Goal: Task Accomplishment & Management: Manage account settings

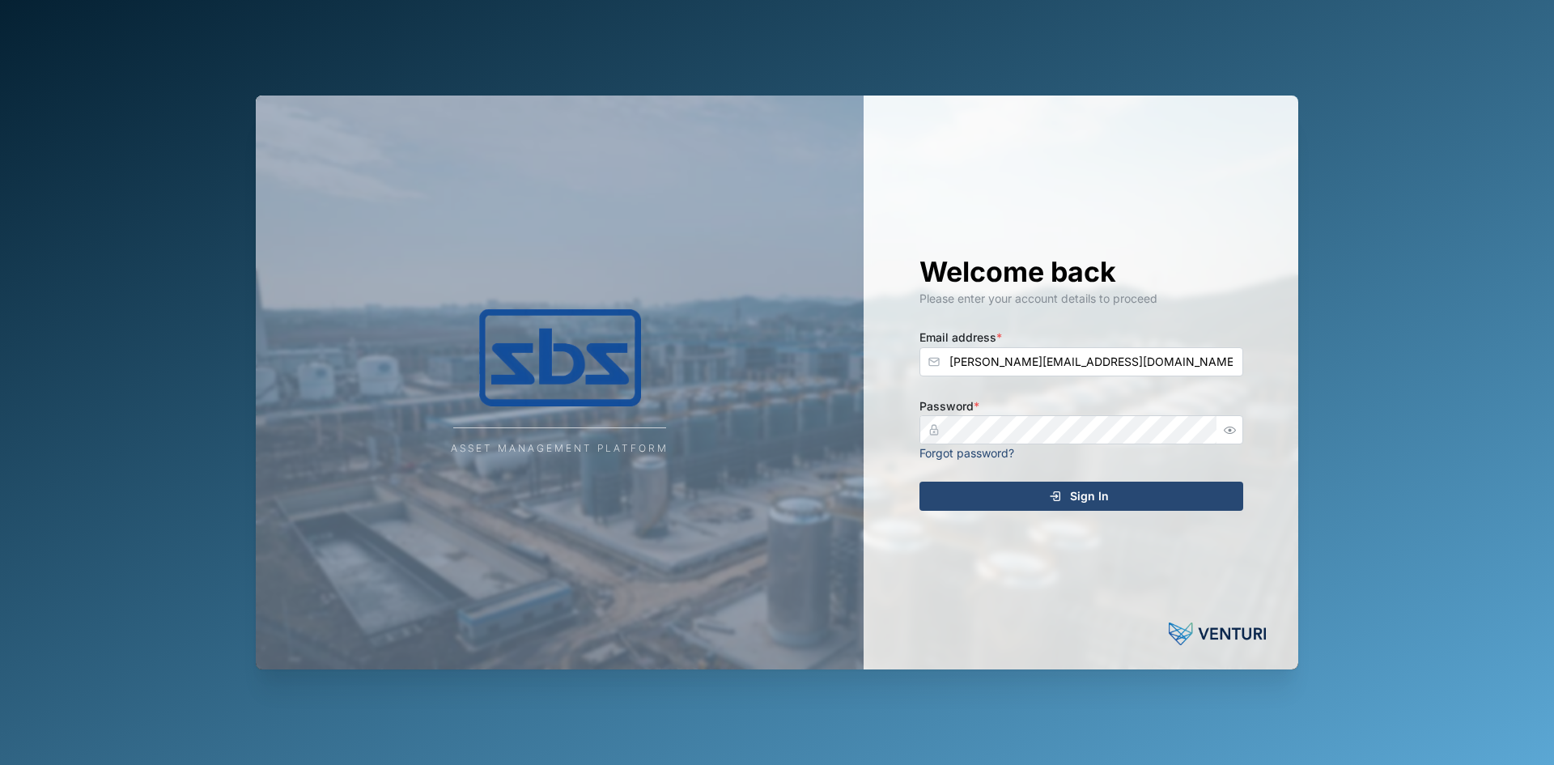
click at [1088, 493] on span "Sign In" at bounding box center [1089, 496] width 39 height 28
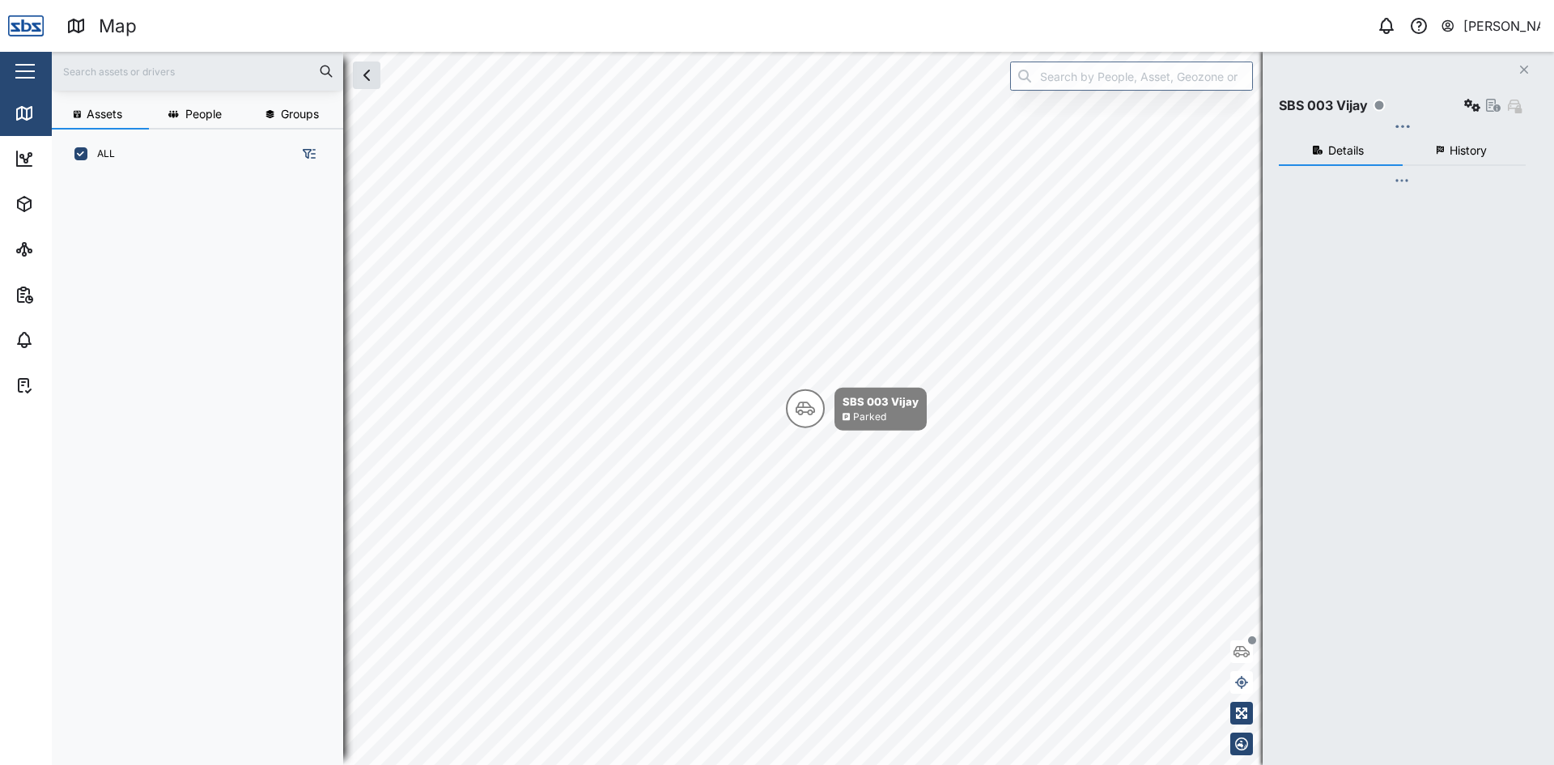
scroll to position [567, 253]
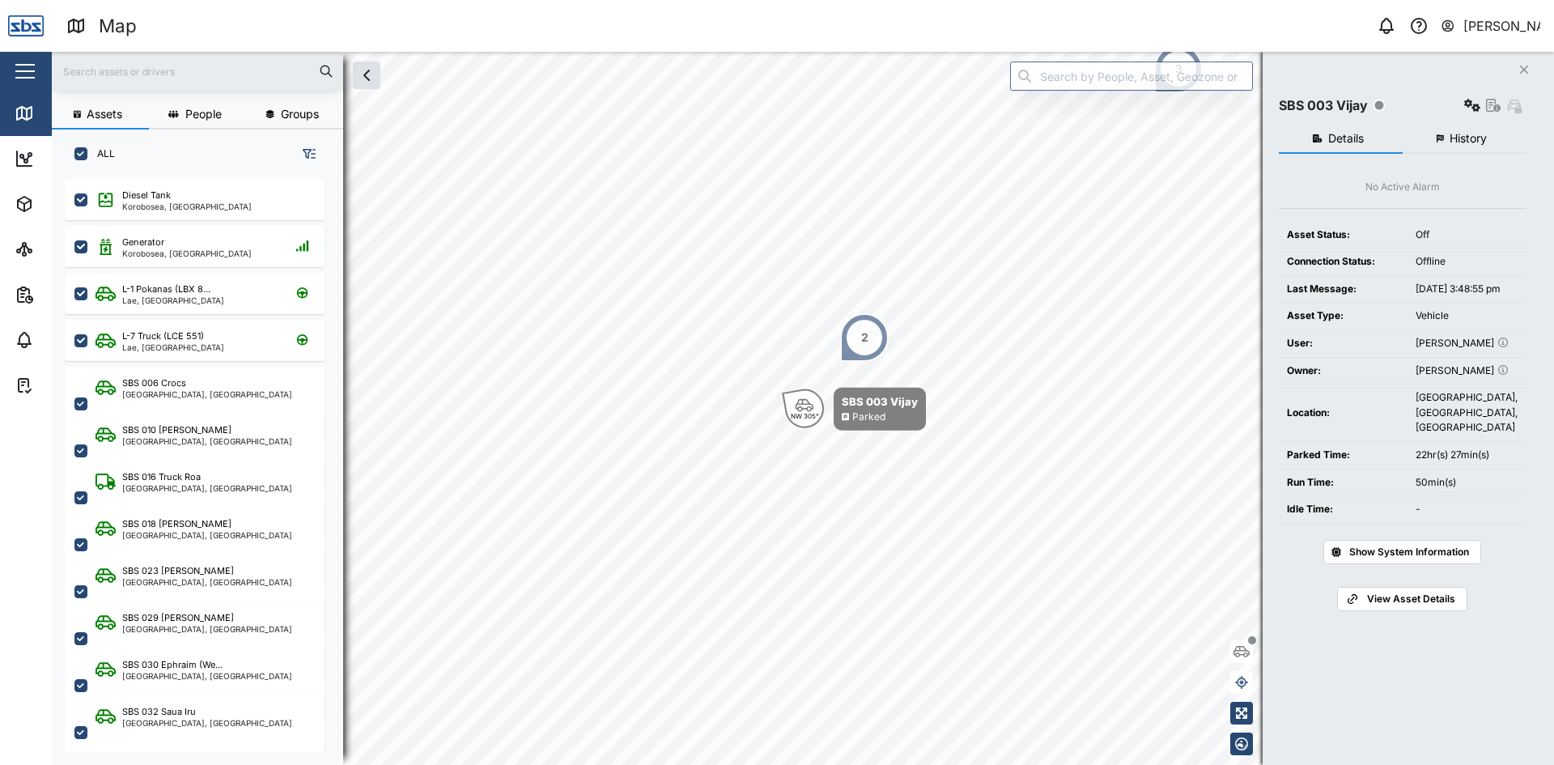
click at [1521, 68] on icon "button" at bounding box center [1524, 70] width 8 height 8
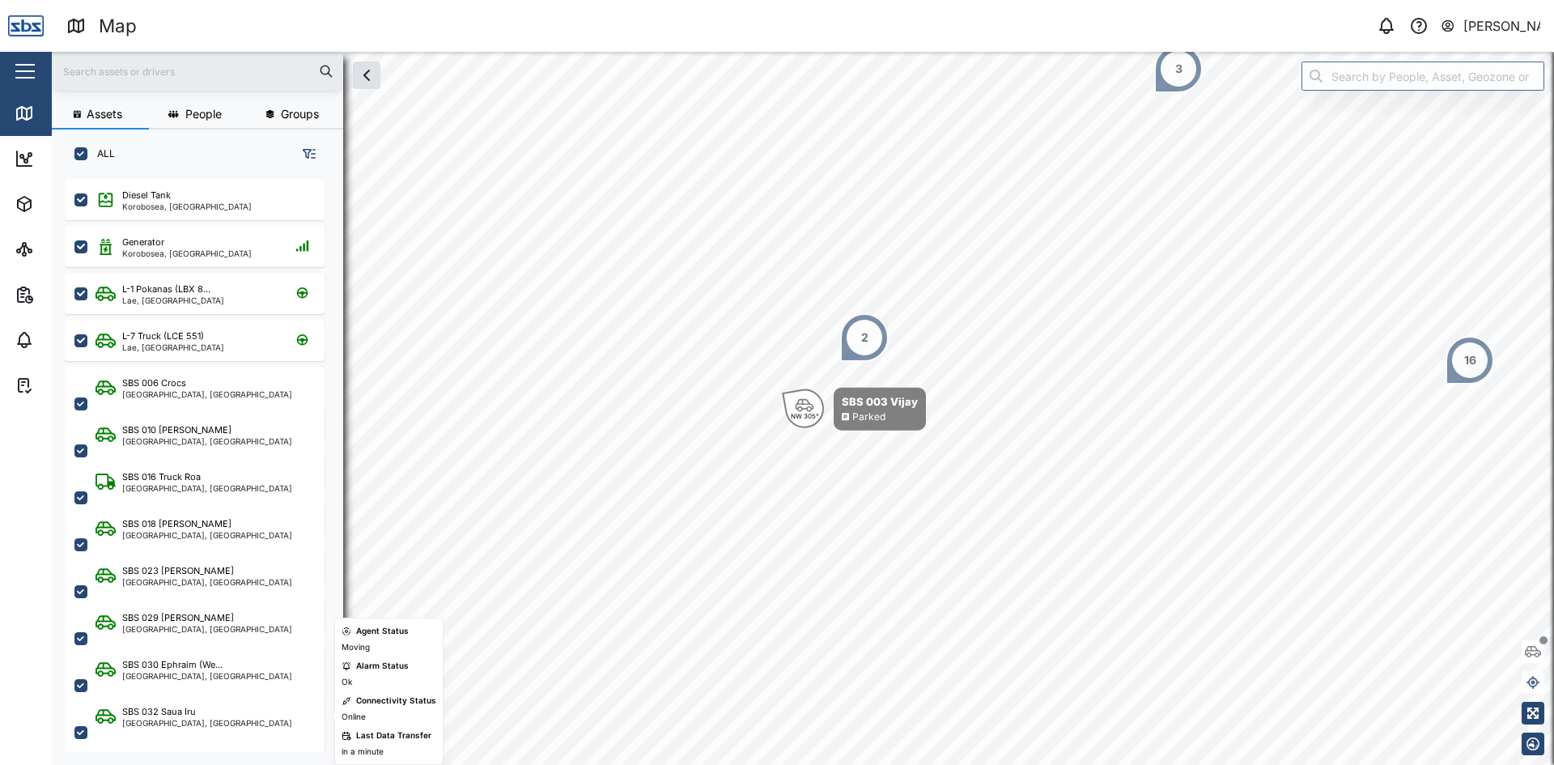
click at [200, 716] on div "SBS 032 Saua Iru" at bounding box center [207, 712] width 170 height 14
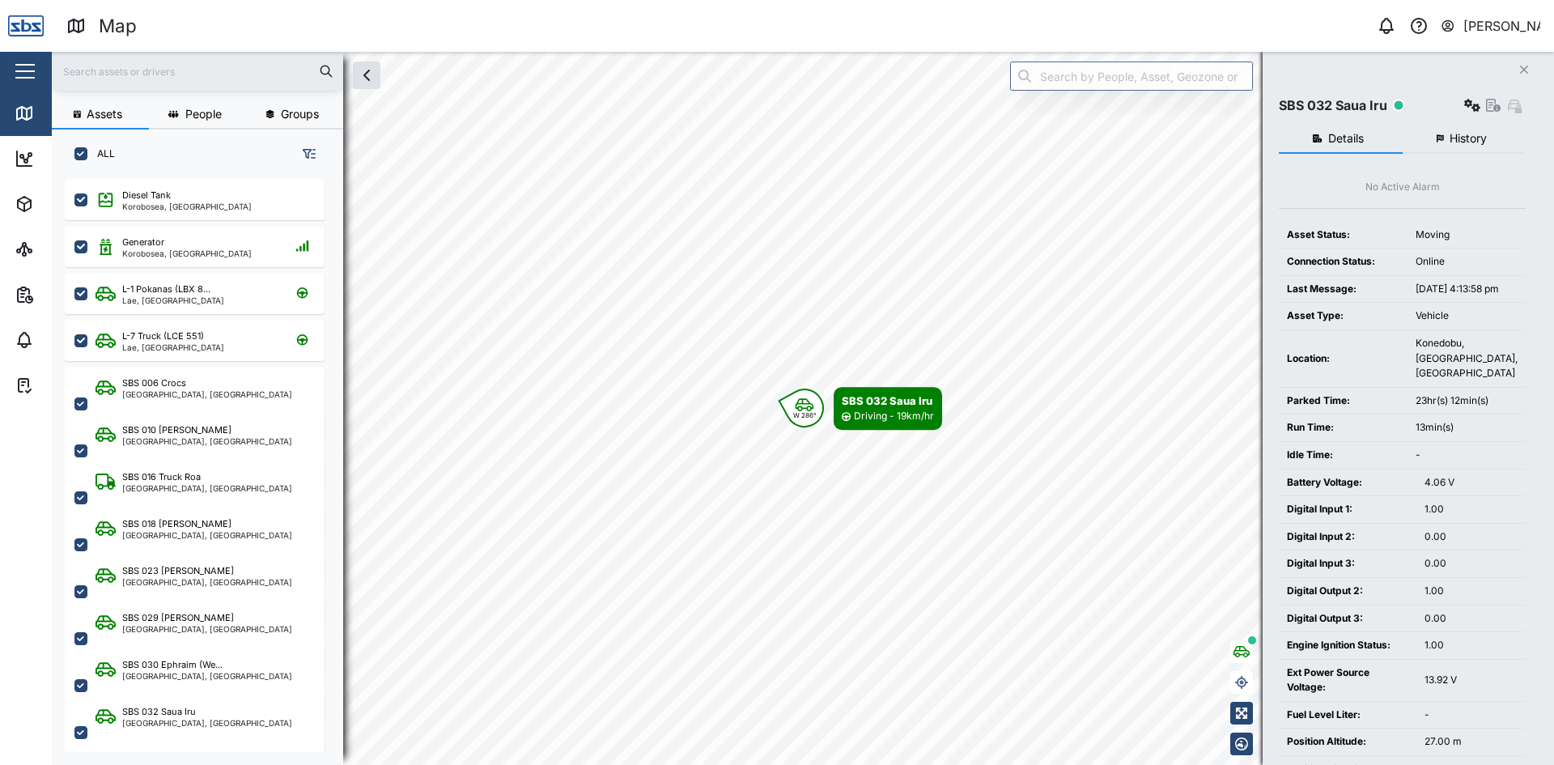
click at [1467, 134] on span "History" at bounding box center [1467, 138] width 37 height 11
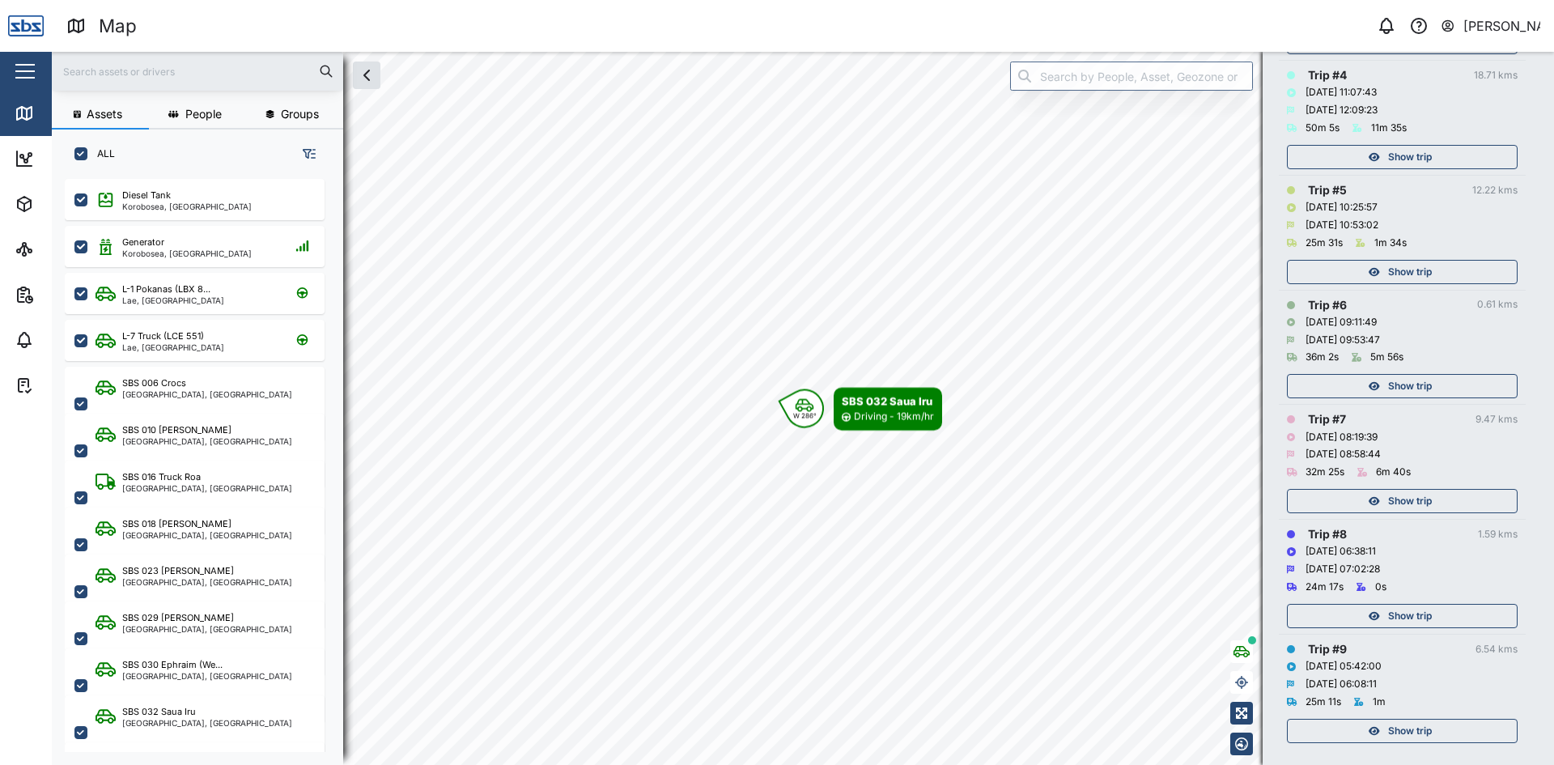
scroll to position [616, 0]
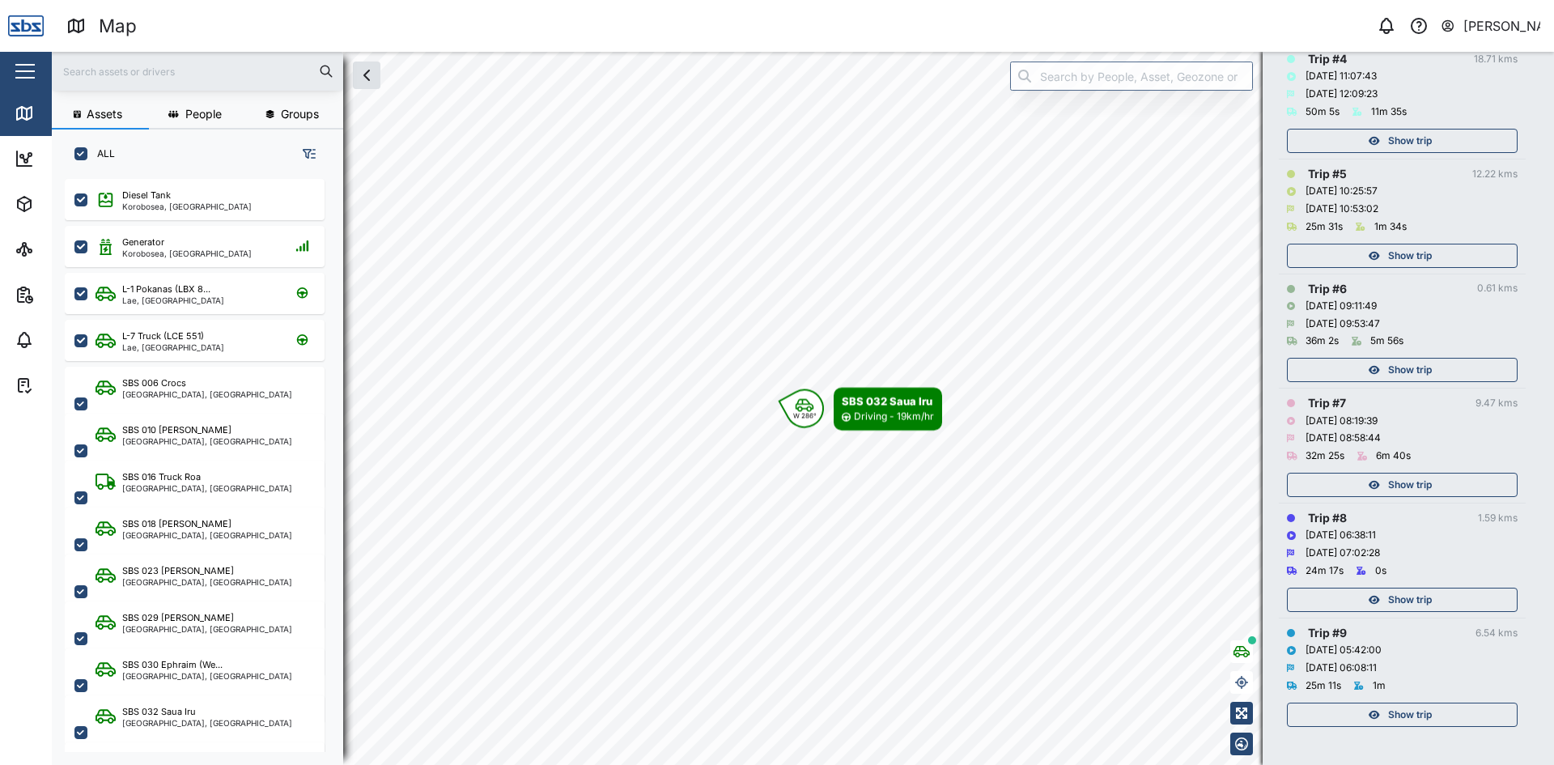
click at [1412, 711] on span "Show trip" at bounding box center [1410, 714] width 44 height 23
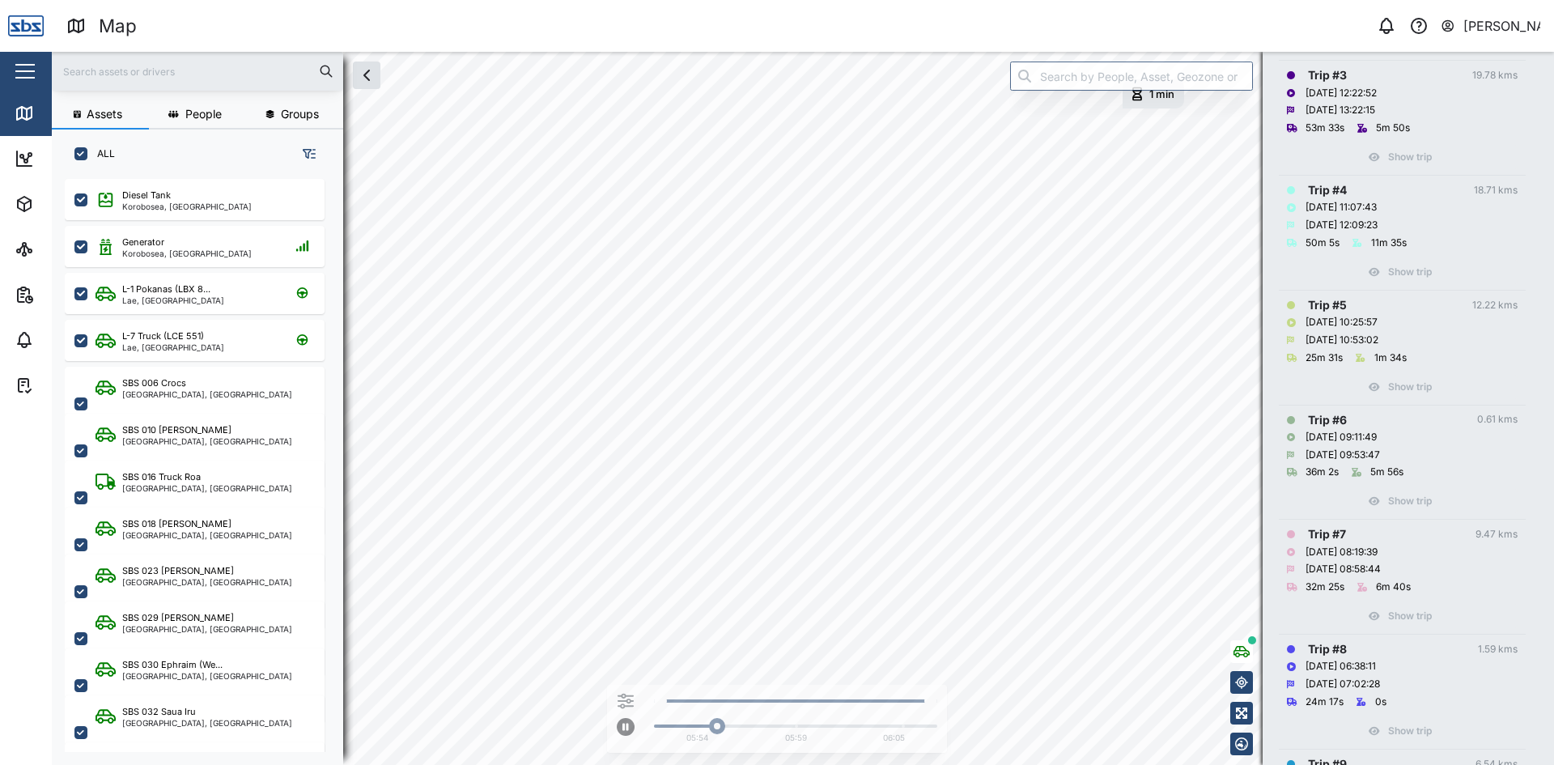
scroll to position [616, 0]
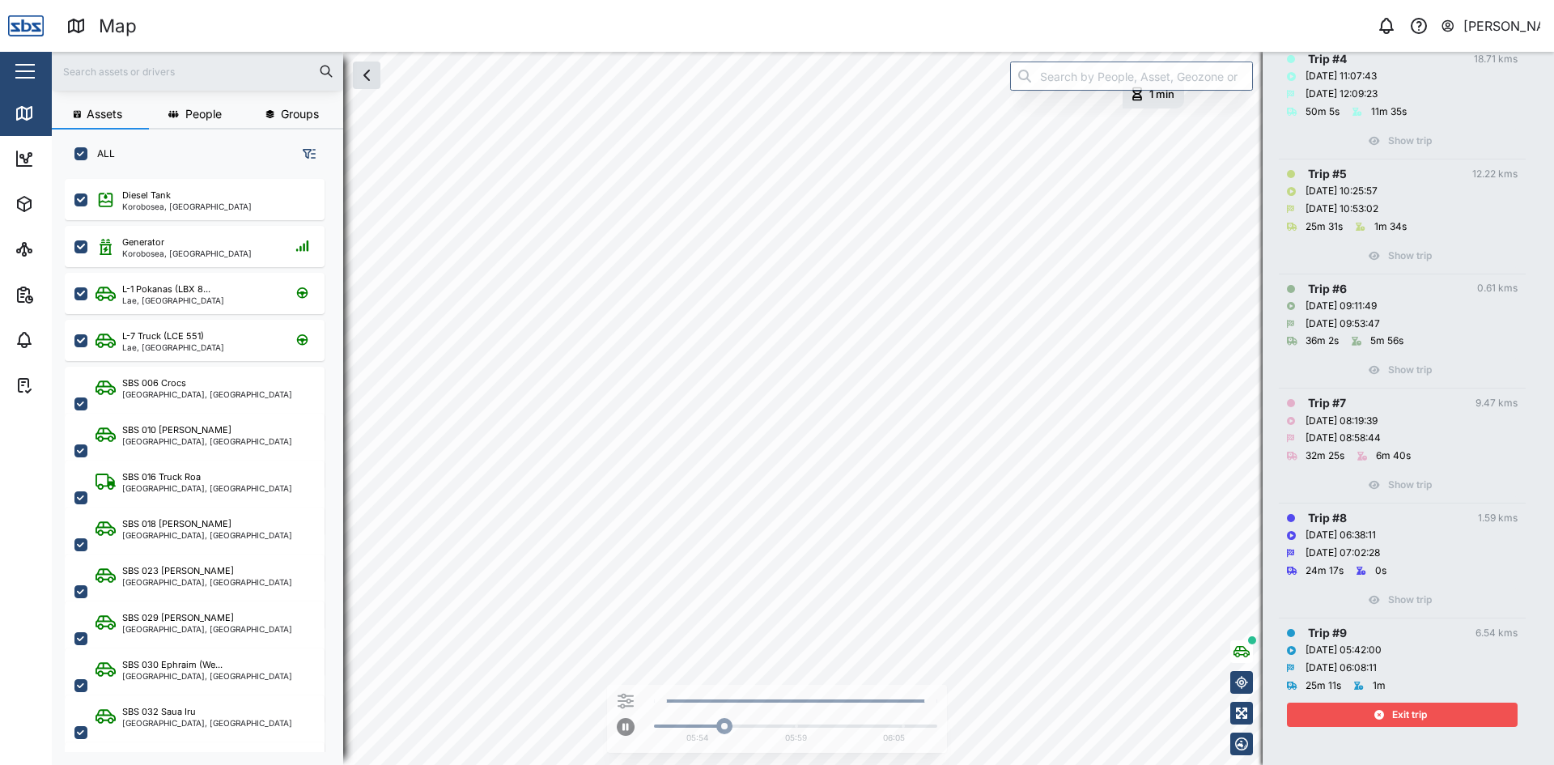
click at [1414, 714] on span "Exit trip" at bounding box center [1409, 714] width 35 height 23
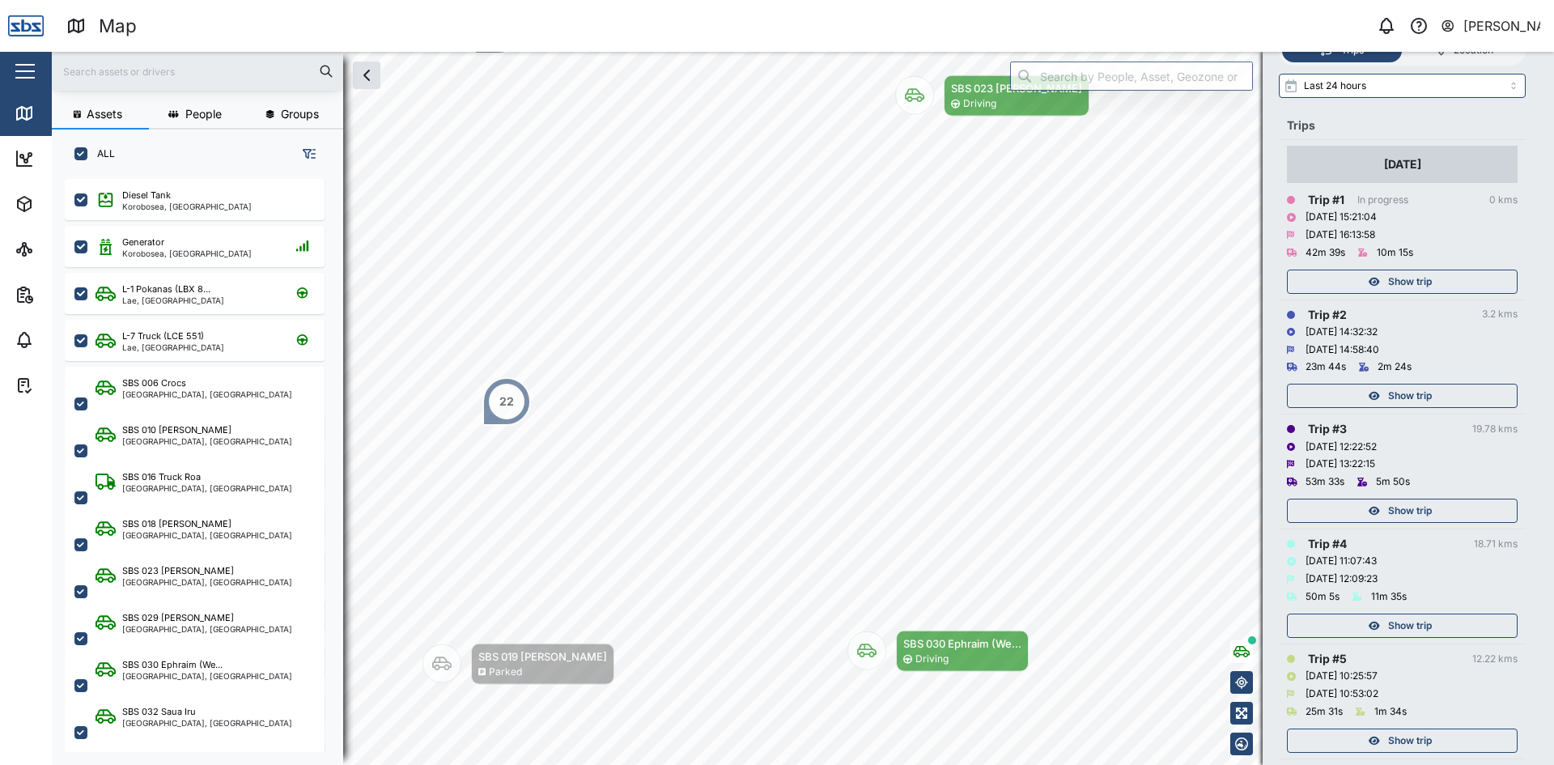
scroll to position [130, 0]
click at [1399, 505] on span "Show trip" at bounding box center [1410, 511] width 44 height 23
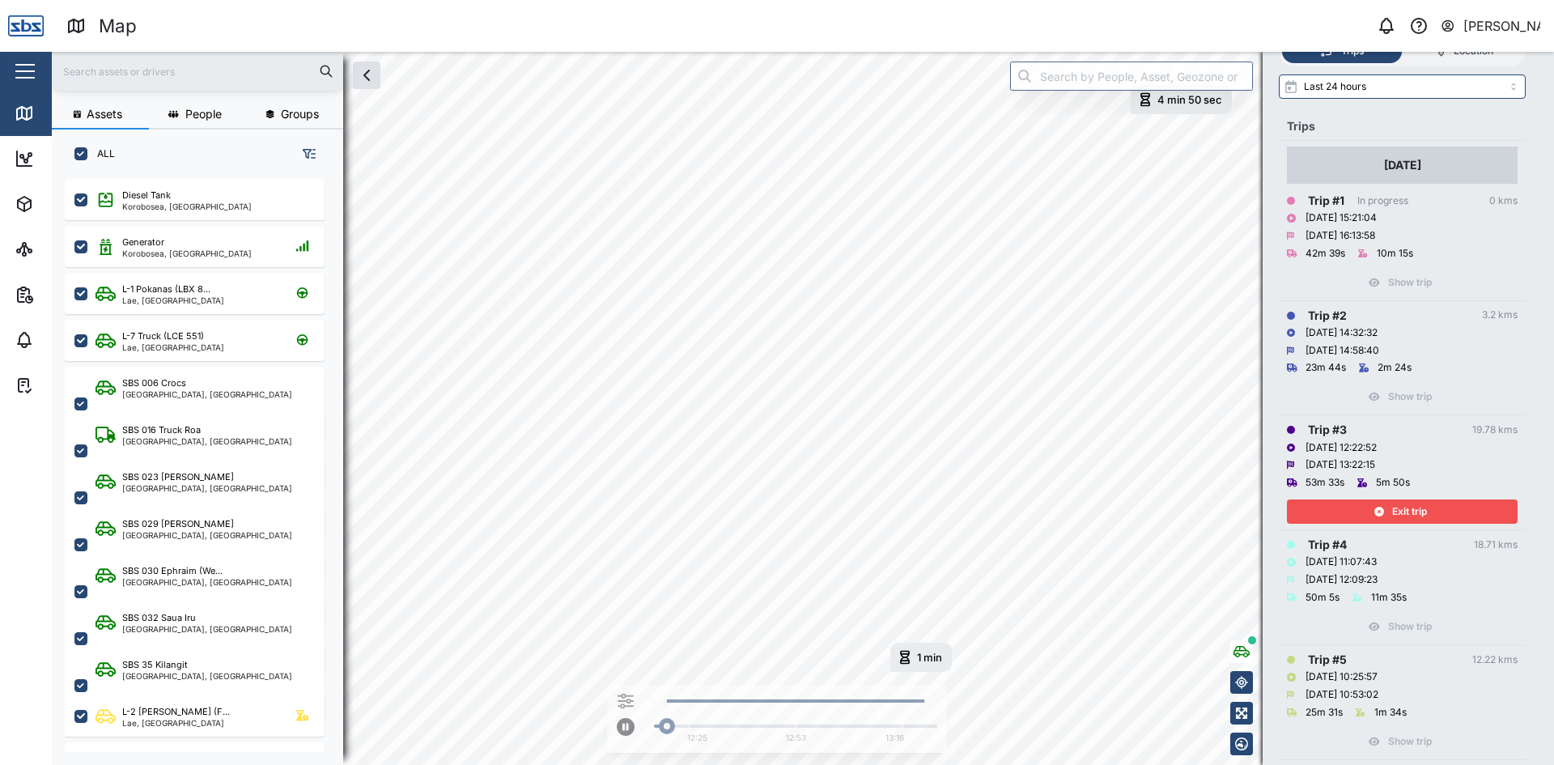
click at [1399, 505] on span "Exit trip" at bounding box center [1409, 511] width 35 height 23
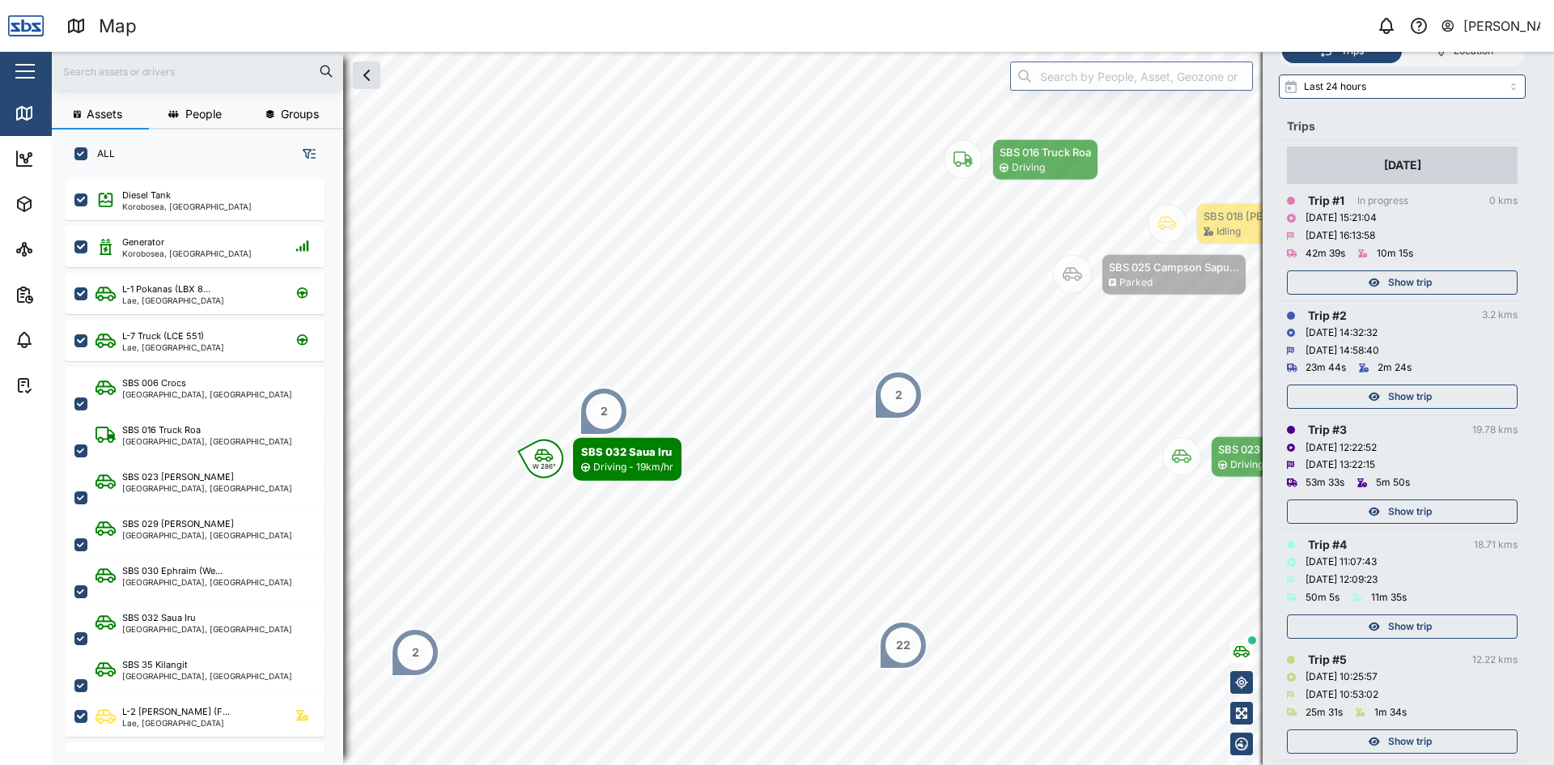
click at [1394, 403] on span "Show trip" at bounding box center [1410, 396] width 44 height 23
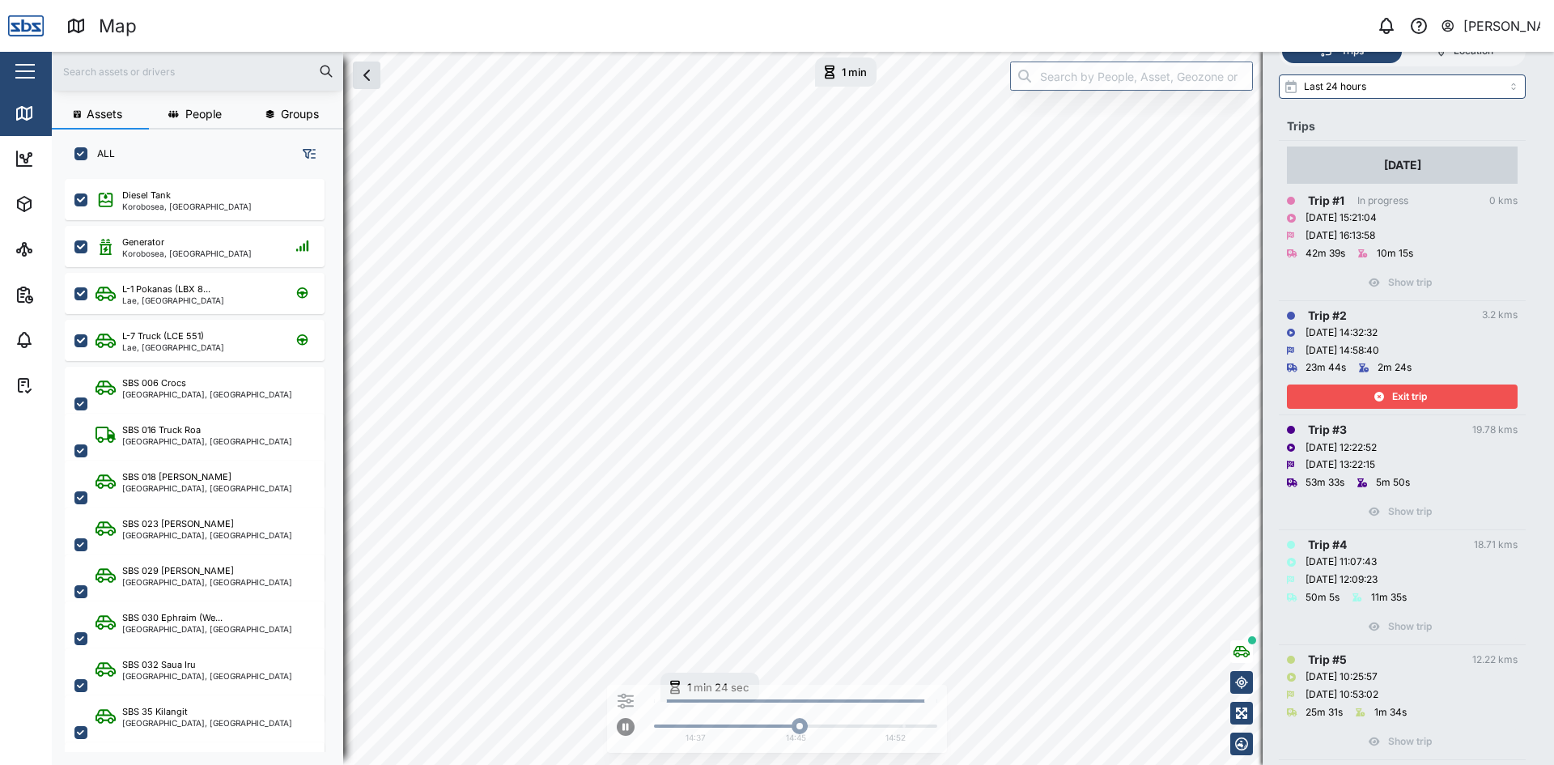
click at [1394, 393] on span "Exit trip" at bounding box center [1409, 396] width 35 height 23
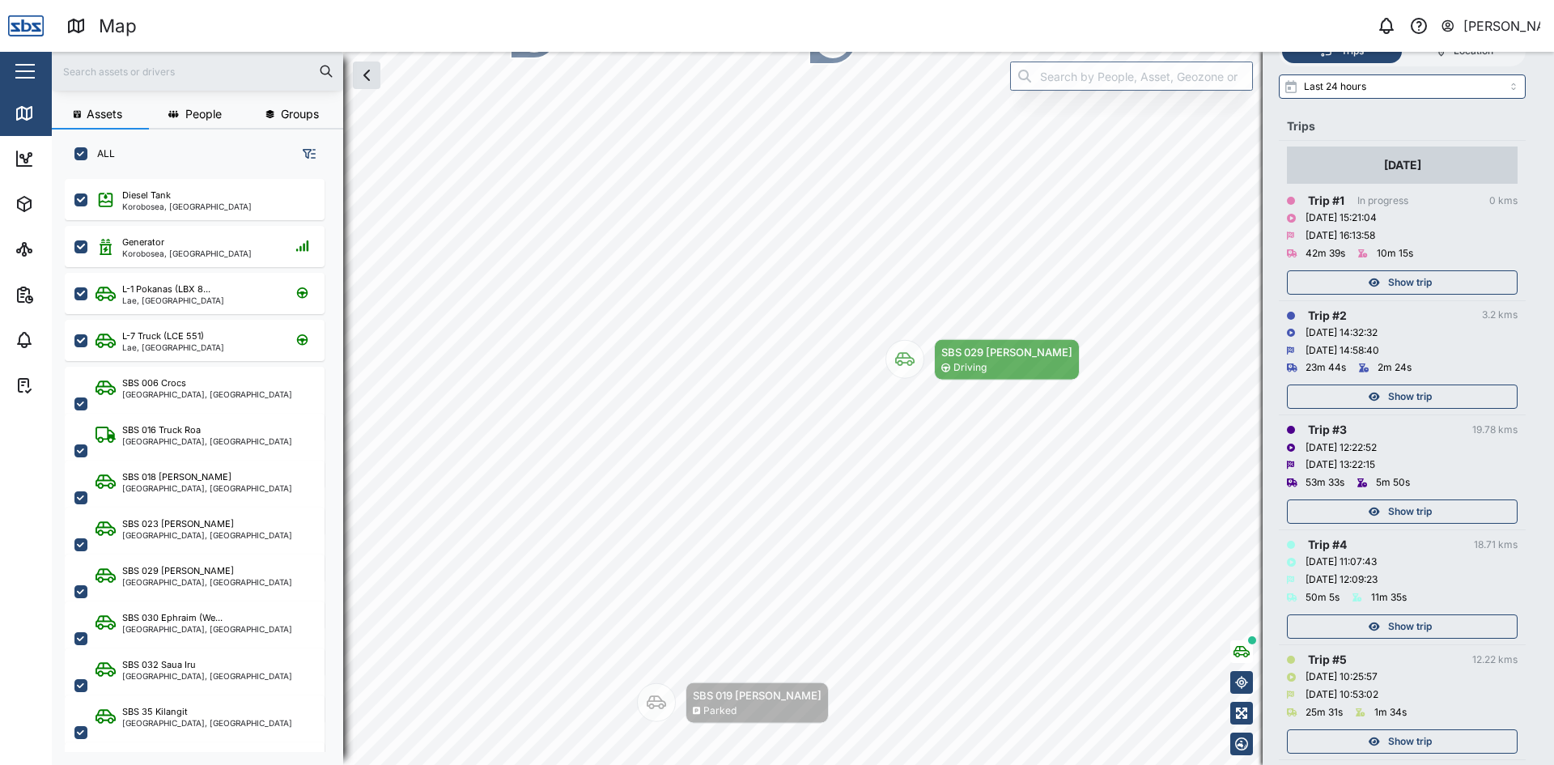
click at [1393, 278] on span "Show trip" at bounding box center [1410, 282] width 44 height 23
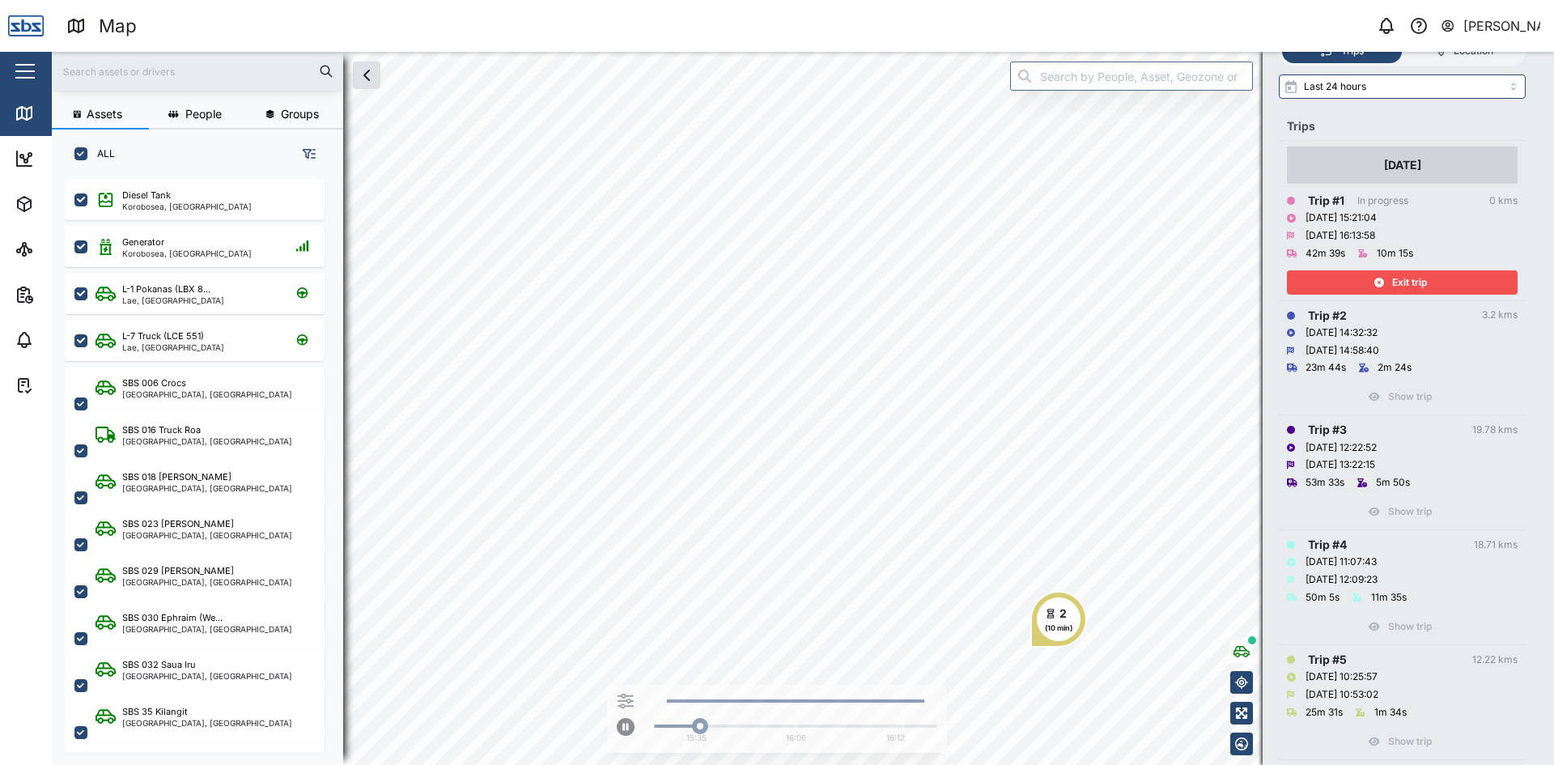
click at [1393, 278] on span "Exit trip" at bounding box center [1409, 282] width 35 height 23
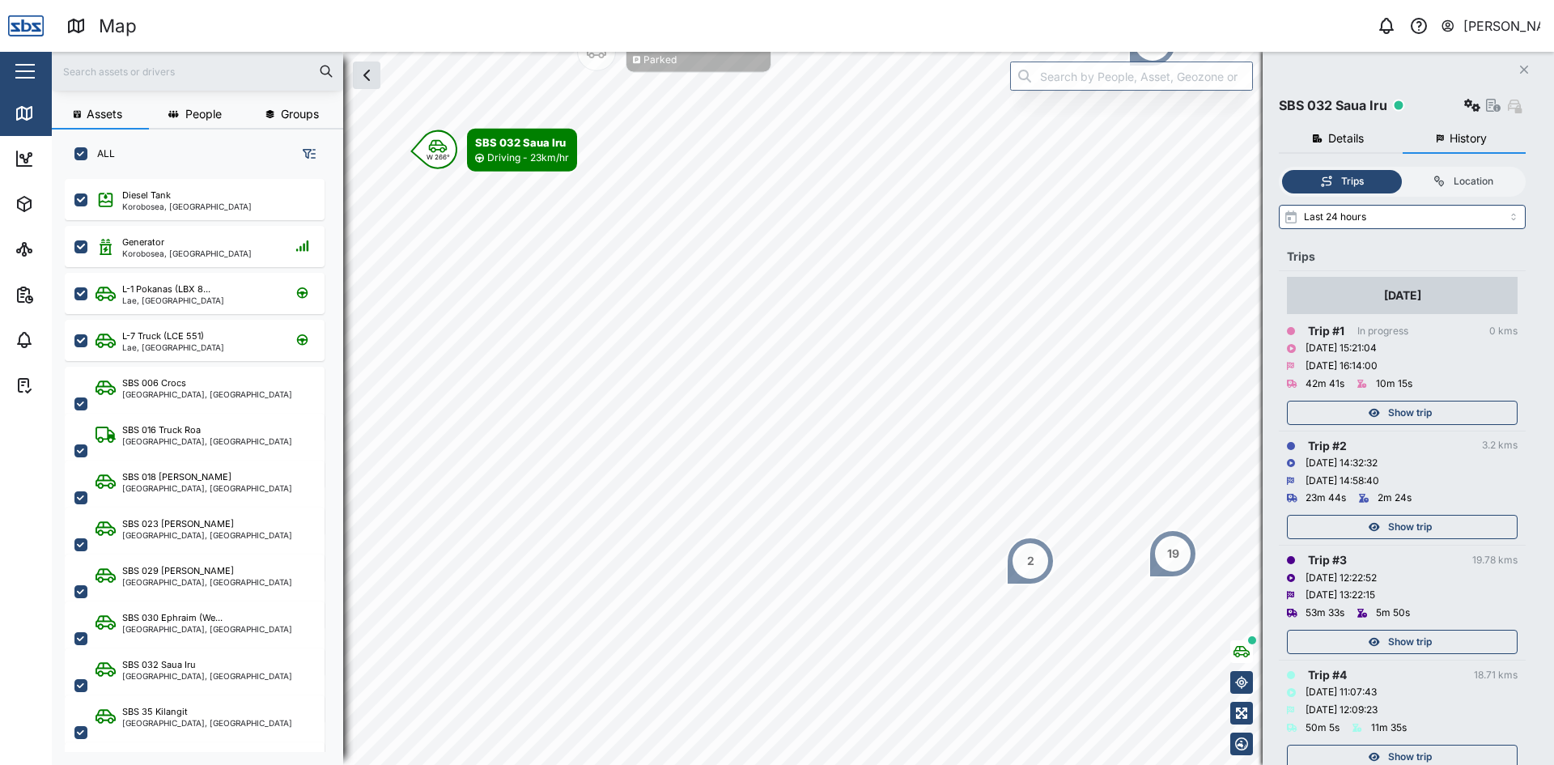
click at [1526, 73] on icon "Close" at bounding box center [1524, 69] width 10 height 13
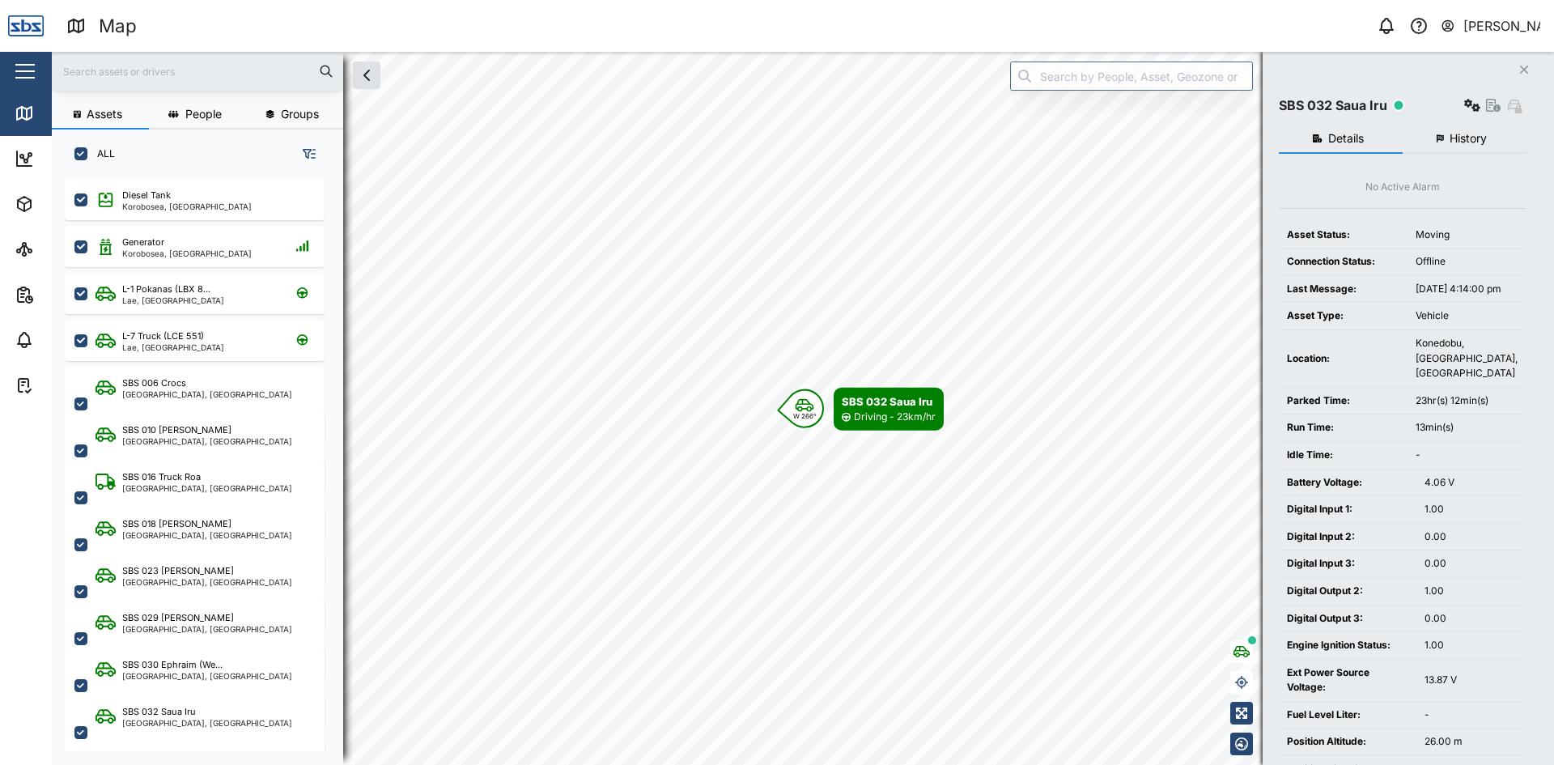
click at [1523, 70] on icon "button" at bounding box center [1524, 70] width 8 height 8
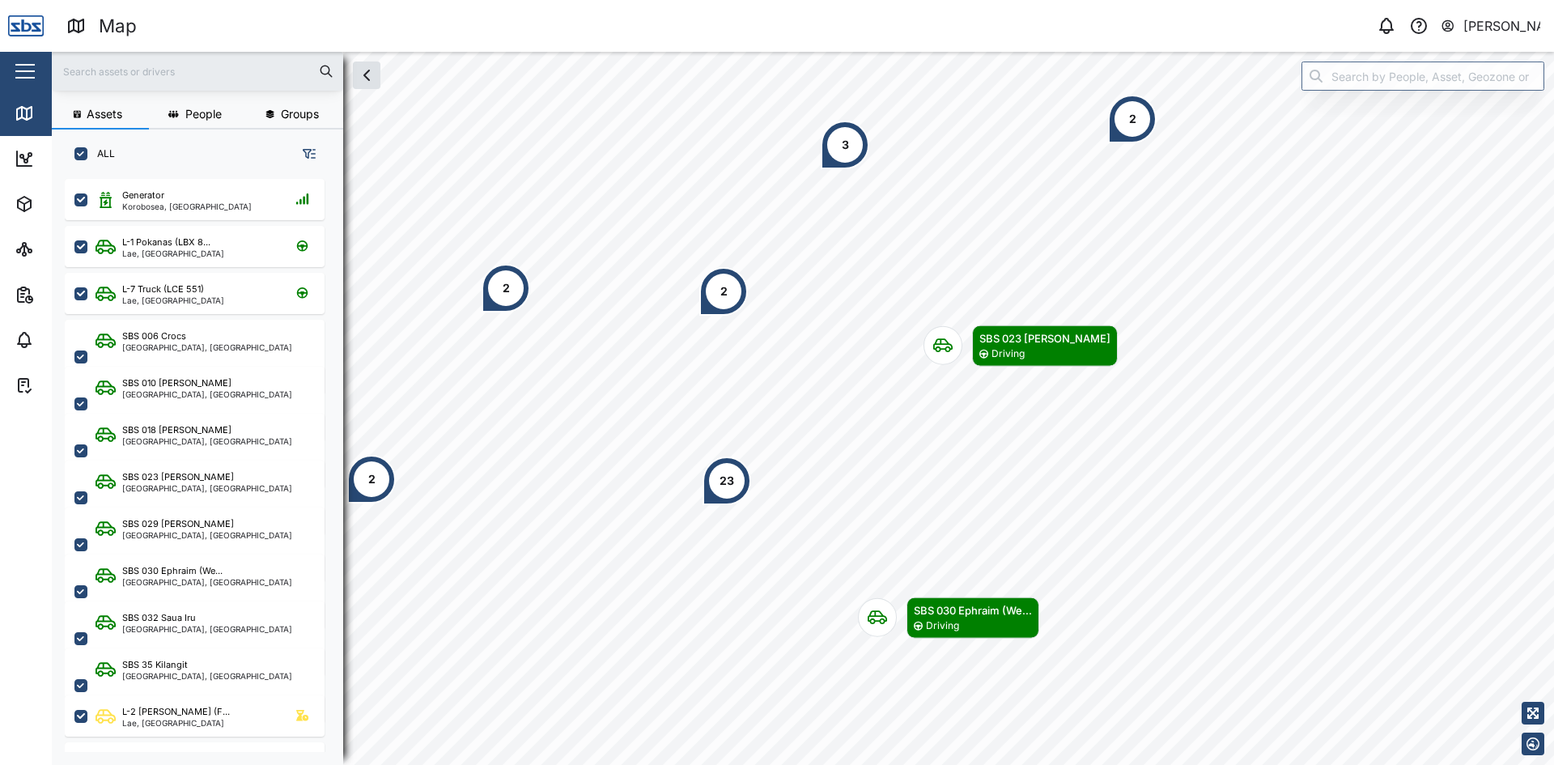
click at [1479, 32] on div "[PERSON_NAME]" at bounding box center [1502, 26] width 78 height 20
click at [1392, 112] on div "Sign Out" at bounding box center [1439, 104] width 175 height 19
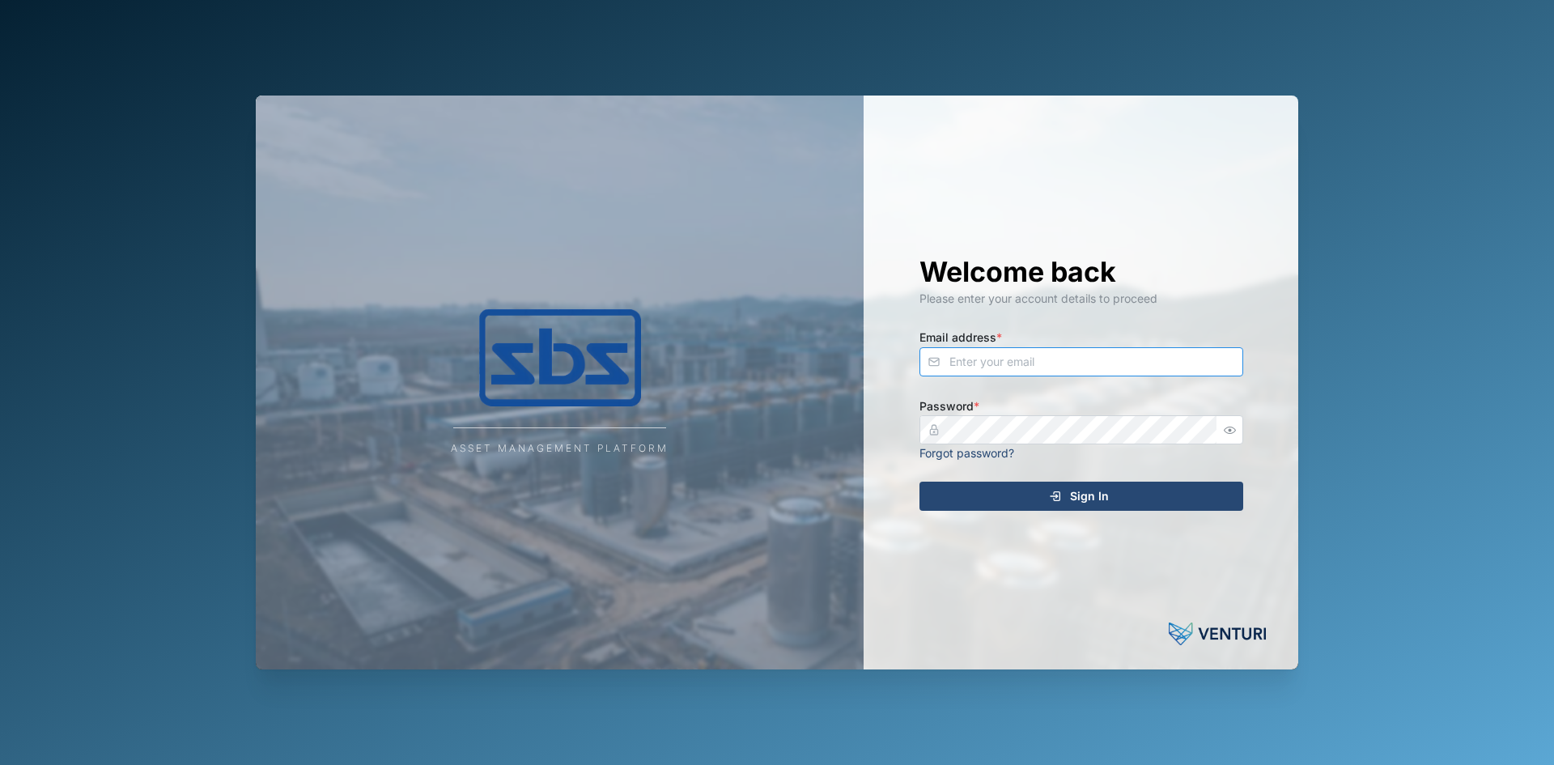
type input "[PERSON_NAME][EMAIL_ADDRESS][DOMAIN_NAME]"
